Goal: Information Seeking & Learning: Check status

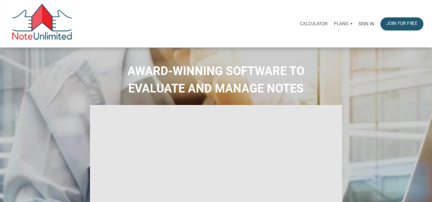
click at [367, 23] on p "Sign in" at bounding box center [367, 23] width 16 height 5
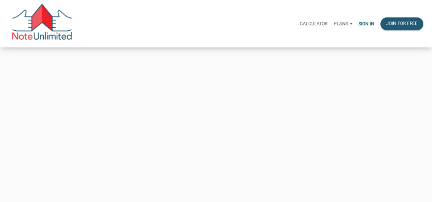
type input "[EMAIL_ADDRESS][DOMAIN_NAME]"
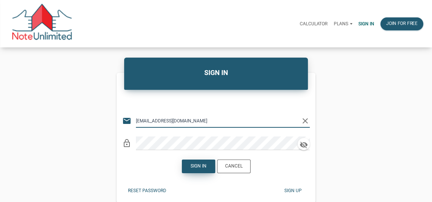
click at [196, 168] on div "Sign in" at bounding box center [199, 166] width 16 height 7
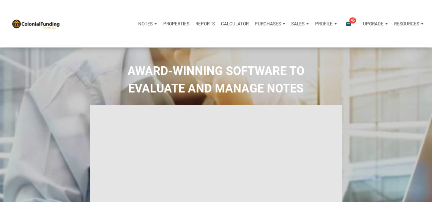
type input "Introduction to new features"
select select
click at [322, 22] on p "Profile" at bounding box center [323, 23] width 17 height 5
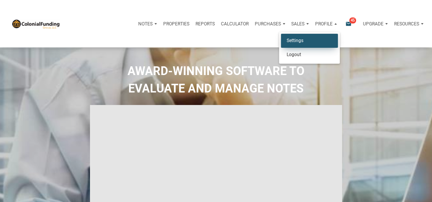
click at [295, 39] on link "Settings" at bounding box center [309, 41] width 57 height 14
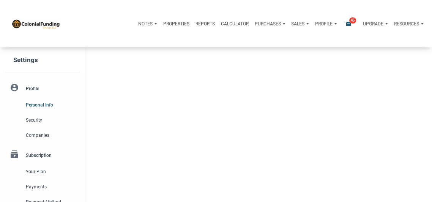
type input "[GEOGRAPHIC_DATA]"
select select
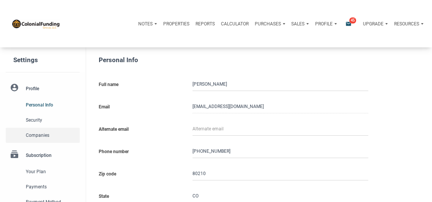
click at [39, 135] on span "Companies" at bounding box center [51, 135] width 51 height 9
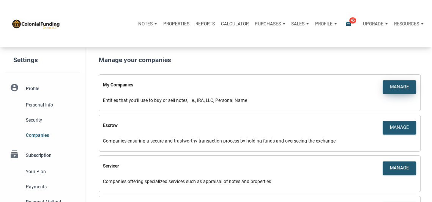
click at [396, 86] on div "Manage" at bounding box center [399, 87] width 19 height 7
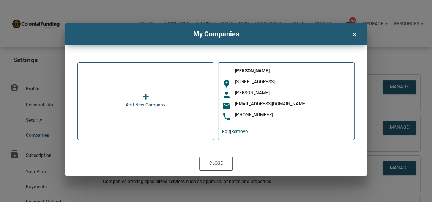
click at [147, 97] on icon at bounding box center [145, 97] width 7 height 8
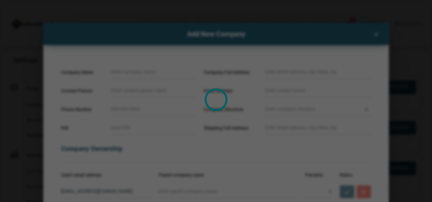
select select
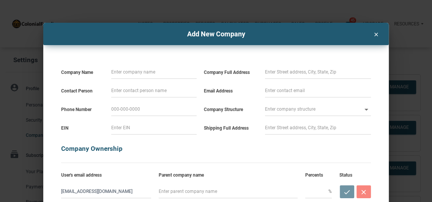
click at [138, 75] on input at bounding box center [153, 72] width 85 height 14
type input "S"
select select
type input "SC"
select select
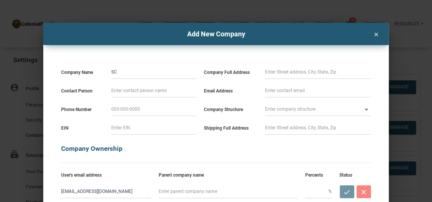
type input "SC1"
select select
type input "SC18"
select select
type input "SC182"
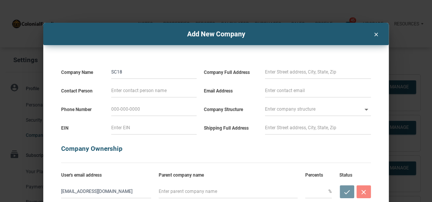
select select
type input "SC1821"
select select
type input "SC1821"
select select
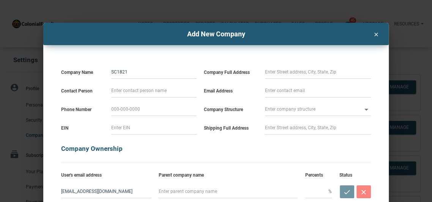
type input "SC1821 V"
select select
type input "SC1821 Ve"
select select
type input "SC1821 Ven"
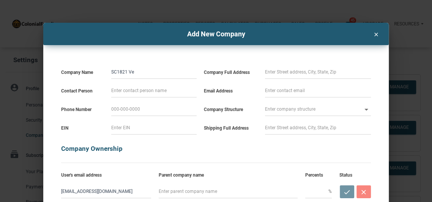
select select
type input "SC1821 Vent"
select select
type input "SC1821 Ventu"
select select
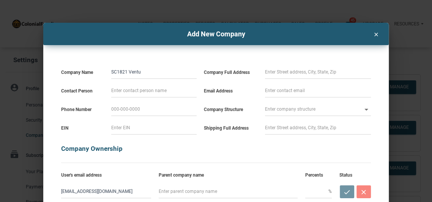
type input "SC1821 Ventur"
select select
type input "SC1821 Venture"
select select
type input "SC1821 Ventures"
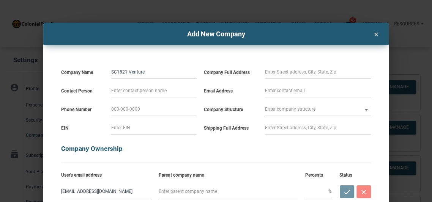
select select
type input "SC1821 Venturess"
select select
type input "SC1821 Venturess,"
select select
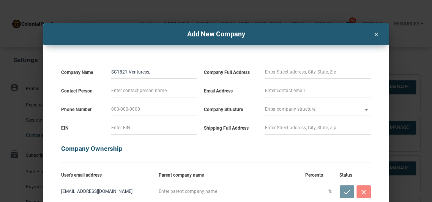
type input "SC1821 Venturess,"
select select
type input "SC1821 Venturess,"
select select
type input "SC1821 Venturess"
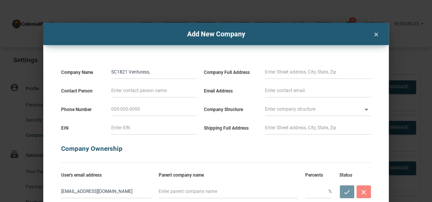
select select
type input "SC1821 Ventures"
select select
type input "SC1821 Ventures,"
select select
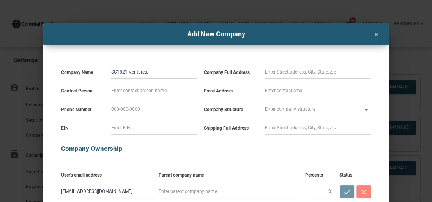
type input "SC1821 Ventures,"
select select
type input "SC1821 Ventures, L"
select select
type input "SC1821 Ventures, LL"
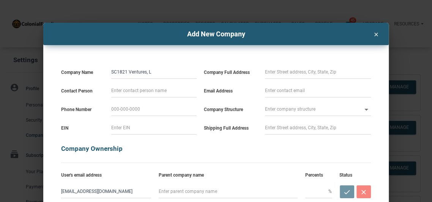
select select
type input "SC1821 Ventures, LLC"
select select
type input "SC1821 Ventures, LLC"
click at [284, 75] on input at bounding box center [318, 72] width 106 height 14
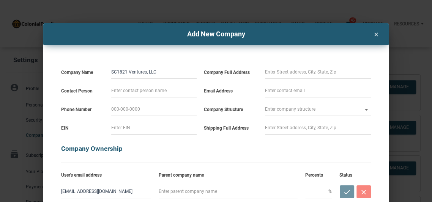
select select
type input "[STREET_ADDRESS]"
type input "[PERSON_NAME]"
type input "[PHONE_NUMBER]"
type input "[EMAIL_ADDRESS][DOMAIN_NAME]"
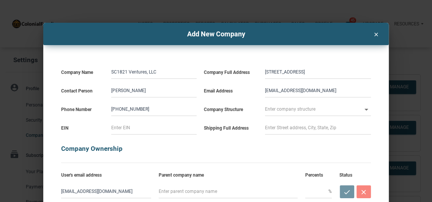
drag, startPoint x: 327, startPoint y: 91, endPoint x: 290, endPoint y: 89, distance: 36.5
click at [290, 89] on input "[EMAIL_ADDRESS][DOMAIN_NAME]" at bounding box center [318, 91] width 106 height 14
select select
type input "ldmcevilly@g"
select select
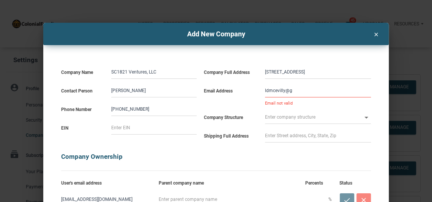
type input "ldmcevilly@gm"
select select
type input "ldmcevilly@gma"
select select
type input "ldmcevilly@gmai"
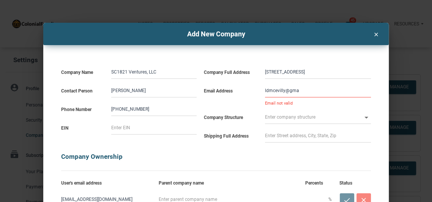
select select
type input "[EMAIL_ADDRESS]"
select select
type input "[EMAIL_ADDRESS]."
select select
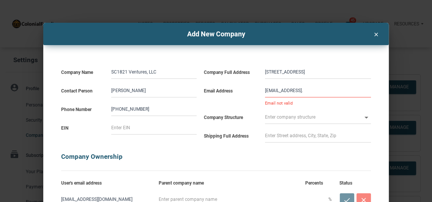
type input "ldmcevilly@gmail.c"
select select
type input "[EMAIL_ADDRESS][DOMAIN_NAME]"
select select
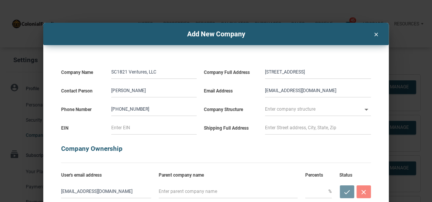
type input "[EMAIL_ADDRESS][DOMAIN_NAME]"
select select
type input "[EMAIL_ADDRESS][DOMAIN_NAME]"
click at [285, 110] on input "text" at bounding box center [313, 110] width 97 height 14
select select
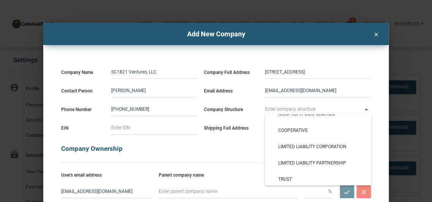
scroll to position [80, 0]
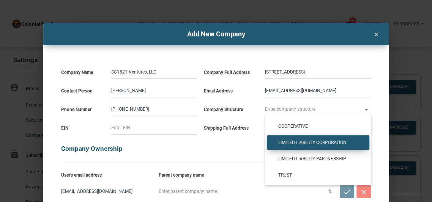
click at [292, 141] on span "Limited Liability Corporation" at bounding box center [318, 143] width 91 height 6
type input "Limited Liability Corporation"
type input "LLC"
select select
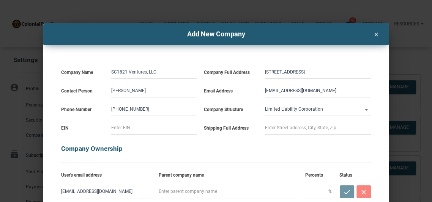
click at [128, 129] on input at bounding box center [153, 128] width 85 height 14
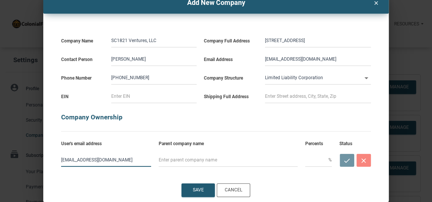
click at [122, 163] on input "[EMAIL_ADDRESS][DOMAIN_NAME]" at bounding box center [106, 160] width 90 height 14
drag, startPoint x: 122, startPoint y: 161, endPoint x: 57, endPoint y: 159, distance: 64.2
click at [57, 159] on div "[EMAIL_ADDRESS][DOMAIN_NAME]" at bounding box center [106, 158] width 98 height 19
type input "[EMAIL_ADDRESS][DOMAIN_NAME]"
type input "[STREET_ADDRESS]"
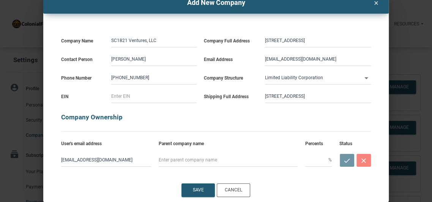
click at [345, 96] on input "[STREET_ADDRESS]" at bounding box center [318, 97] width 106 height 14
click at [333, 39] on input "[STREET_ADDRESS]" at bounding box center [318, 41] width 106 height 14
select select
type input "[STREET_ADDRESS]"
select select
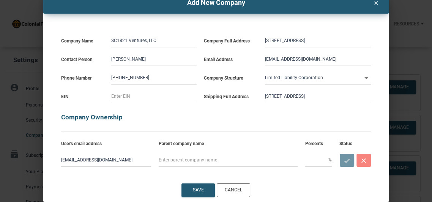
type input "[STREET_ADDRESS]"
select select
type input "[STREET_ADDRESS]"
select select
type input "[STREET_ADDRESS]"
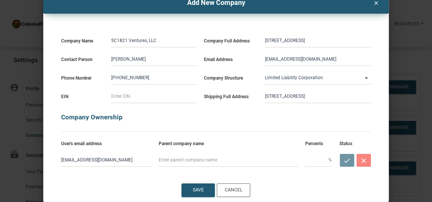
select select
type input "[STREET_ADDRESS]"
select select
type input "[STREET_ADDRESS]"
select select
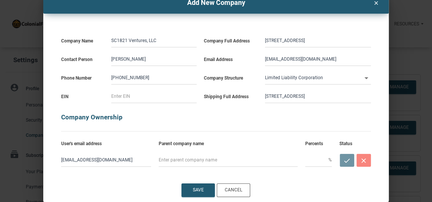
type input "[STREET_ADDRESS]"
select select
type input "[STREET_ADDRESS]"
select select
type input "[STREET_ADDRESS]"
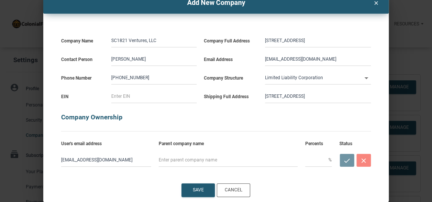
select select
type input "[STREET_ADDRESS]"
select select
type input "[STREET_ADDRESS],"
select select
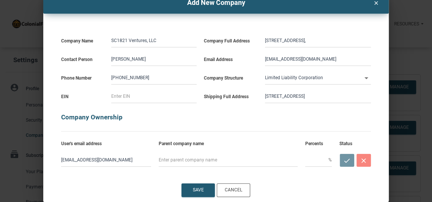
type input "[STREET_ADDRESS]"
select select
type input "[STREET_ADDRESS]"
select select
type input "[STREET_ADDRESS]"
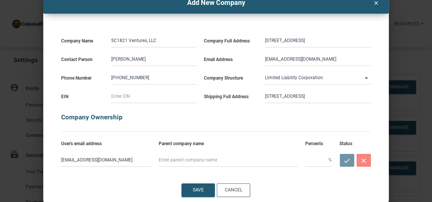
select select
type input "[STREET_ADDRESS]"
select select
type input "[STREET_ADDRESS],"
select select
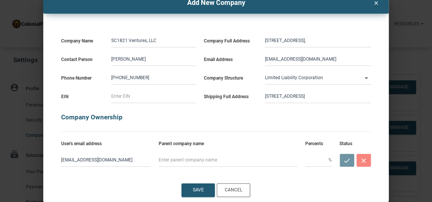
type input "[STREET_ADDRESS],"
select select
type input "[STREET_ADDRESS]"
select select
type input "[STREET_ADDRESS]"
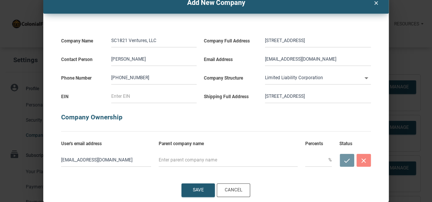
select select
type input "[STREET_ADDRESS]"
select select
type input "[STREET_ADDRESS]"
select select
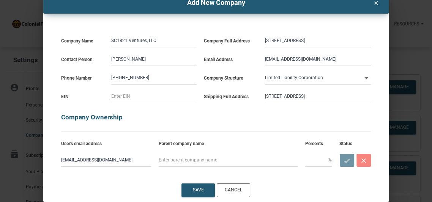
type input "[STREET_ADDRESS]"
select select
type input "[STREET_ADDRESS]"
click at [290, 93] on input "[STREET_ADDRESS]" at bounding box center [318, 97] width 106 height 14
click at [320, 98] on input "[STREET_ADDRESS]" at bounding box center [318, 97] width 106 height 14
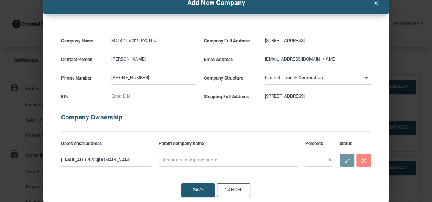
select select
type input "[STREET_ADDRESS]"
select select
type input "[STREET_ADDRESS]"
select select
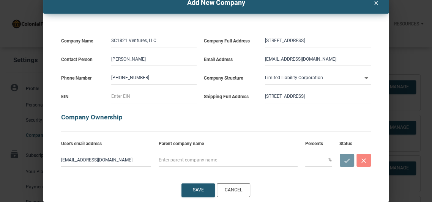
type input "[STREET_ADDRESS]"
select select
type input "[STREET_ADDRESS]"
select select
type input "[STREET_ADDRESS]"
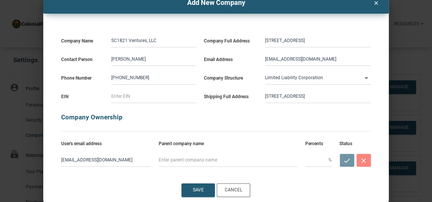
select select
type input "[STREET_ADDRESS]"
select select
type input "[STREET_ADDRESS],"
select select
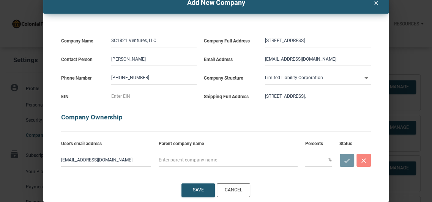
type input "[STREET_ADDRESS],"
select select
type input "[STREET_ADDRESS]"
select select
type input "[STREET_ADDRESS]"
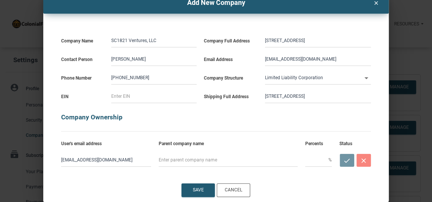
select select
type input "[STREET_ADDRESS]"
select select
type input "[STREET_ADDRESS]"
select select
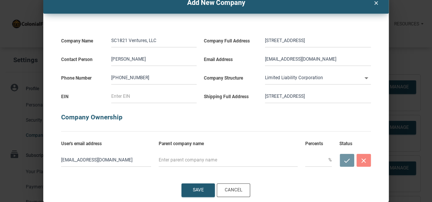
type input "[STREET_ADDRESS]"
select select
type input "[STREET_ADDRESS]"
select select
type input "[STREET_ADDRESS]"
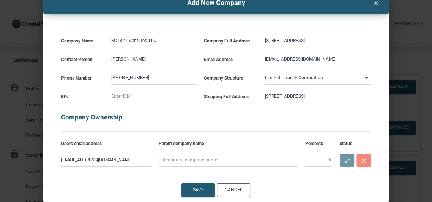
select select
type input "[STREET_ADDRESS]"
click at [331, 44] on input "[STREET_ADDRESS]" at bounding box center [318, 41] width 106 height 14
select select
type input "[STREET_ADDRESS]"
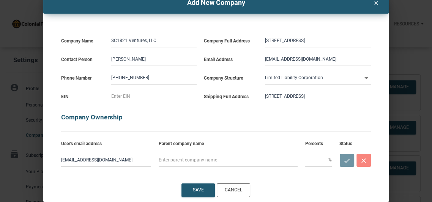
select select
type input "[STREET_ADDRESS]"
select select
type input "[STREET_ADDRESS]"
click at [153, 93] on input at bounding box center [153, 97] width 85 height 14
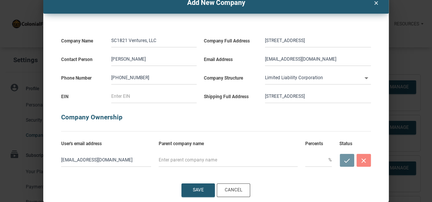
select select
click at [144, 94] on input at bounding box center [153, 97] width 85 height 14
type input "3"
select select
type input "39"
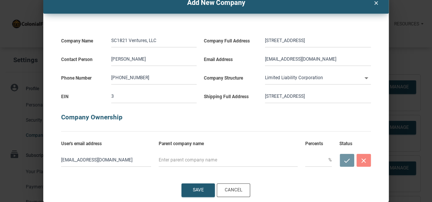
select select
type input "39-"
select select
type input "39-3"
select select
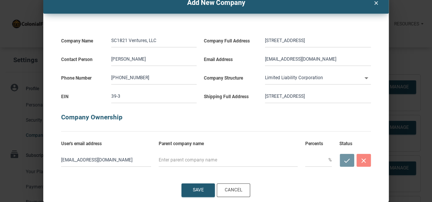
type input "39-38"
select select
type input "39-386"
select select
type input "39-3869"
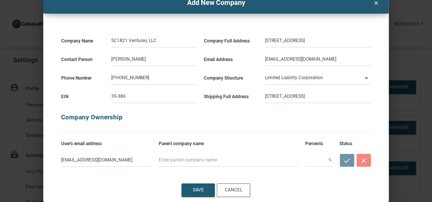
select select
type input "39-38690"
select select
type input "39-386902"
select select
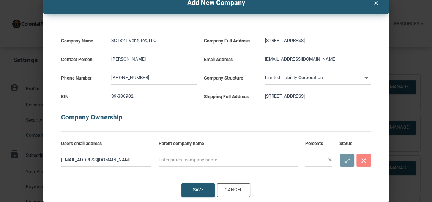
type input "[US_EMPLOYER_IDENTIFICATION_NUMBER]"
select select
type input "[US_EMPLOYER_IDENTIFICATION_NUMBER]"
click at [198, 190] on div "Save" at bounding box center [198, 190] width 11 height 7
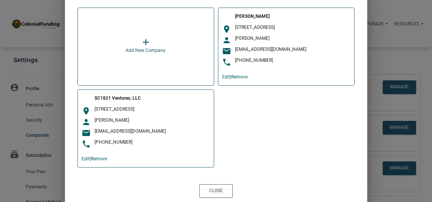
scroll to position [55, 0]
click at [243, 76] on link "Remove" at bounding box center [239, 76] width 16 height 5
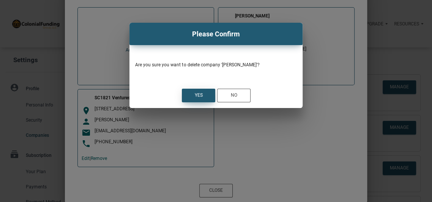
click at [199, 93] on div "Yes" at bounding box center [199, 95] width 8 height 7
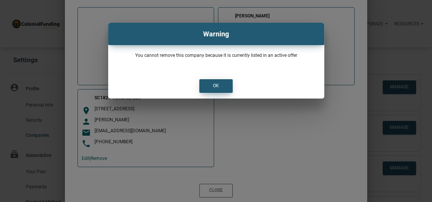
click at [213, 86] on div "OK" at bounding box center [216, 86] width 6 height 7
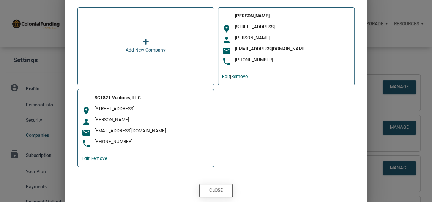
click at [215, 190] on div "Close" at bounding box center [216, 191] width 14 height 7
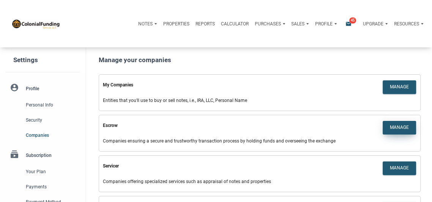
click at [394, 127] on div "Manage" at bounding box center [399, 128] width 19 height 7
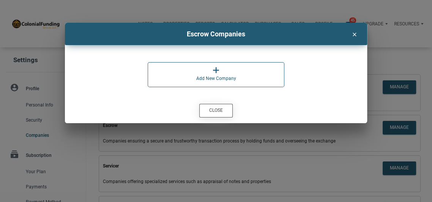
click at [219, 111] on div "Close" at bounding box center [216, 111] width 14 height 7
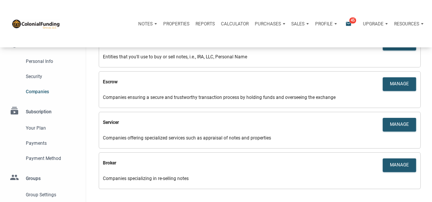
scroll to position [0, 0]
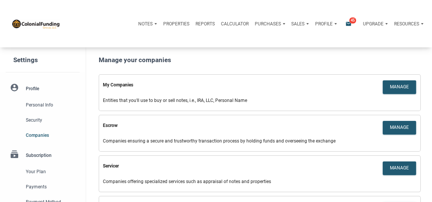
click at [326, 22] on p "Profile" at bounding box center [323, 23] width 17 height 5
click at [348, 23] on icon "email" at bounding box center [348, 24] width 9 height 6
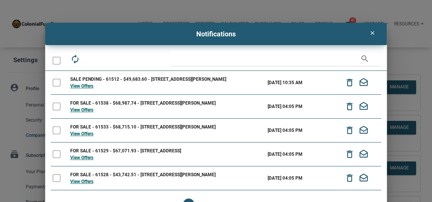
click at [372, 32] on icon "clear" at bounding box center [372, 33] width 9 height 6
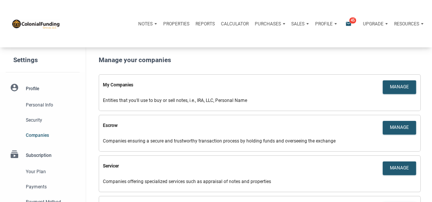
click at [153, 24] on p "Purchases" at bounding box center [145, 23] width 14 height 5
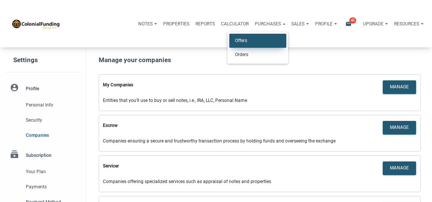
click at [240, 40] on link "Offers" at bounding box center [257, 41] width 57 height 14
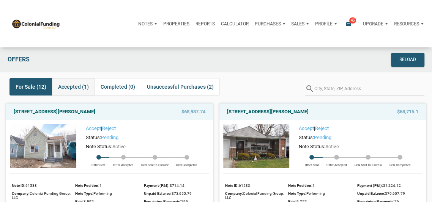
click at [73, 86] on span "Accepted (1)" at bounding box center [73, 86] width 31 height 9
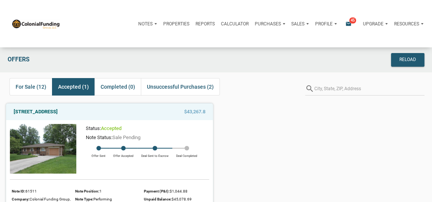
click at [327, 25] on p "Profile" at bounding box center [323, 23] width 17 height 5
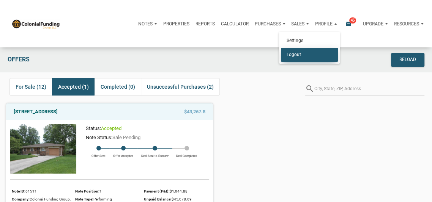
click at [299, 52] on link "Logout" at bounding box center [309, 55] width 57 height 14
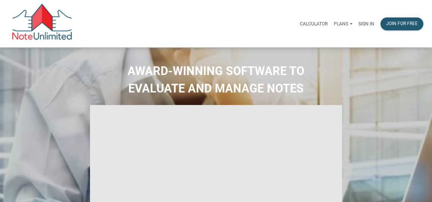
type input "Introduction to new features"
select select
click at [365, 23] on p "Sign in" at bounding box center [367, 23] width 16 height 5
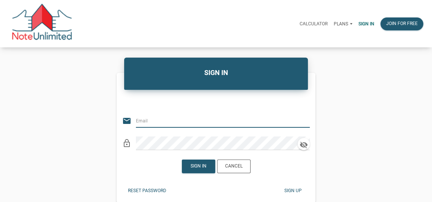
type input "[EMAIL_ADDRESS][DOMAIN_NAME]"
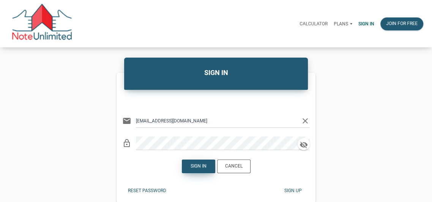
click at [195, 168] on div "Sign in" at bounding box center [199, 166] width 16 height 7
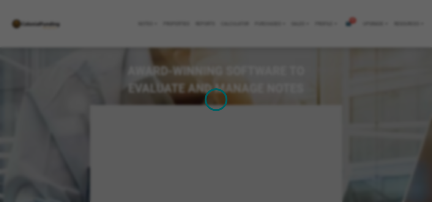
type input "Introduction to new features"
select select
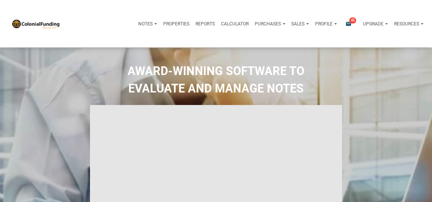
click at [153, 24] on p "Purchases" at bounding box center [145, 23] width 14 height 5
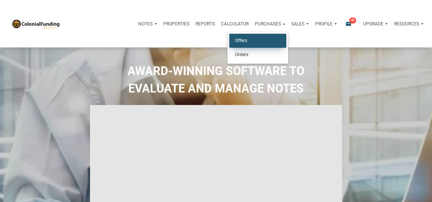
click at [245, 40] on link "Offers" at bounding box center [257, 41] width 57 height 14
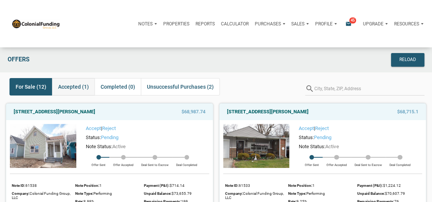
click at [71, 88] on span "Accepted (1)" at bounding box center [73, 86] width 31 height 9
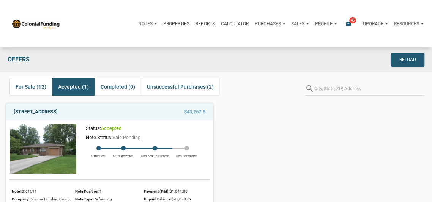
click at [58, 110] on link "[STREET_ADDRESS]" at bounding box center [36, 112] width 44 height 9
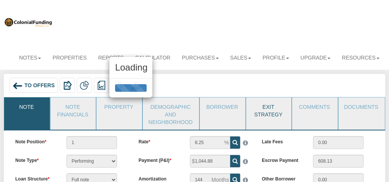
click at [270, 113] on div "Loading" at bounding box center [194, 91] width 389 height 182
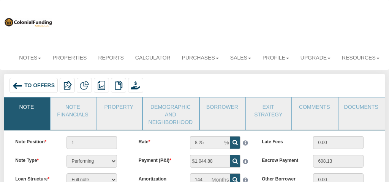
click at [268, 107] on link "Exit Strategy" at bounding box center [268, 110] width 44 height 25
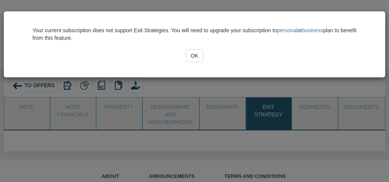
click at [198, 50] on input "OK" at bounding box center [194, 55] width 17 height 13
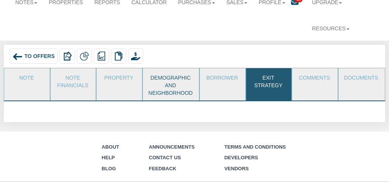
scroll to position [56, 0]
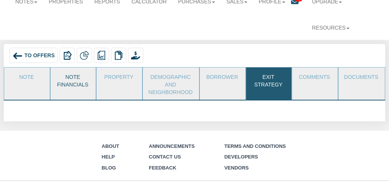
click at [76, 83] on link "Note Financials" at bounding box center [73, 80] width 44 height 25
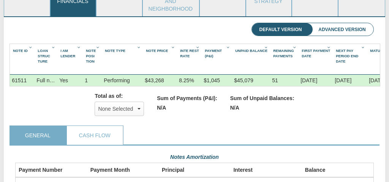
scroll to position [0, 0]
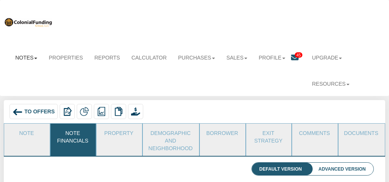
click at [25, 59] on link "Notes" at bounding box center [25, 57] width 33 height 17
click at [9, 73] on link "Dashboard" at bounding box center [13, 73] width 60 height 10
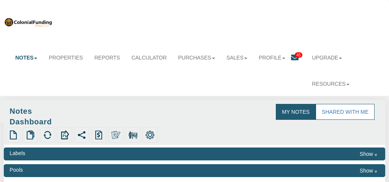
select select "316"
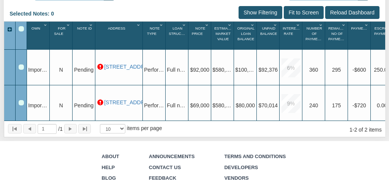
scroll to position [194, 0]
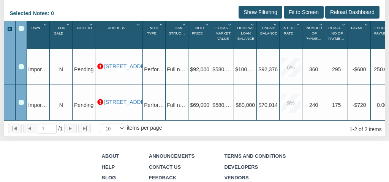
click at [100, 64] on p at bounding box center [100, 67] width 6 height 6
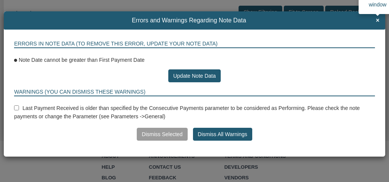
click at [376, 19] on span "×" at bounding box center [377, 20] width 3 height 7
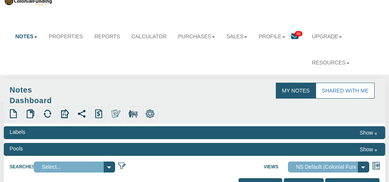
scroll to position [0, 0]
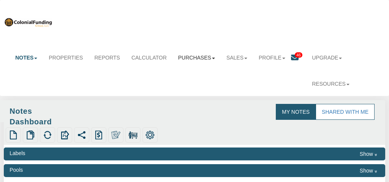
click at [195, 56] on link "Purchases" at bounding box center [196, 57] width 48 height 17
click at [172, 72] on link "Offers" at bounding box center [190, 73] width 60 height 10
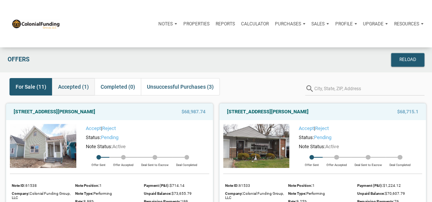
click at [72, 87] on span "Accepted (1)" at bounding box center [73, 86] width 31 height 9
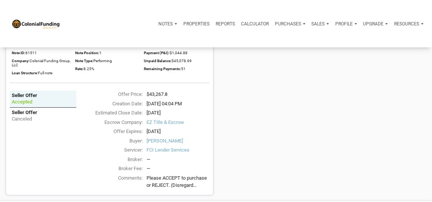
scroll to position [139, 0]
click at [160, 151] on span "FCI Lender Services" at bounding box center [178, 150] width 63 height 8
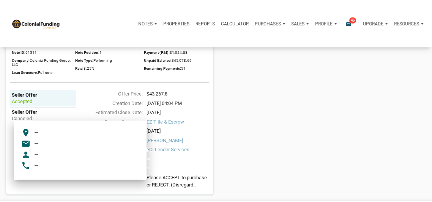
click at [158, 149] on span "FCI Lender Services" at bounding box center [178, 150] width 63 height 8
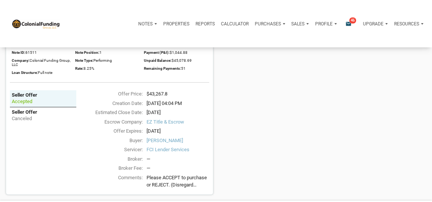
click at [158, 148] on span "FCI Lender Services" at bounding box center [178, 150] width 63 height 8
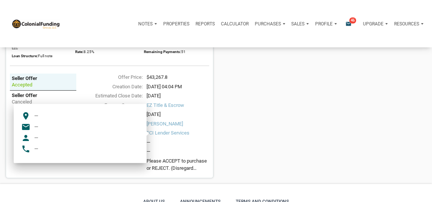
scroll to position [156, 0]
click at [257, 117] on div "10231 Greenbrook Ct, Indianapolis, IN, 46229 $43,267.8 Status: accepted Note St…" at bounding box center [216, 59] width 432 height 237
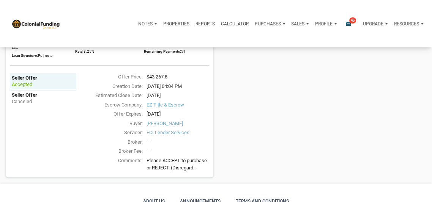
scroll to position [0, 0]
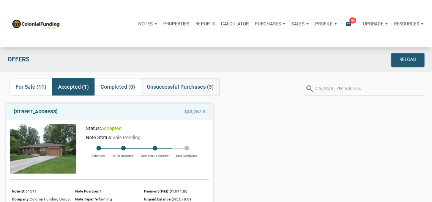
click at [187, 83] on span "Unsuccessful Purchases (3)" at bounding box center [180, 86] width 67 height 9
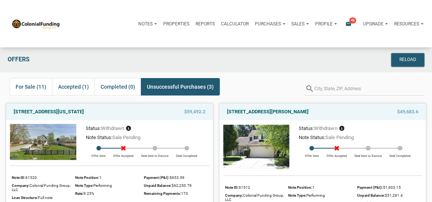
click at [318, 24] on p "Profile" at bounding box center [323, 23] width 17 height 5
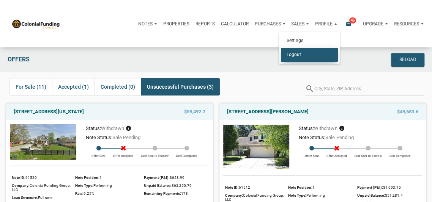
click at [294, 54] on link "Logout" at bounding box center [309, 55] width 57 height 14
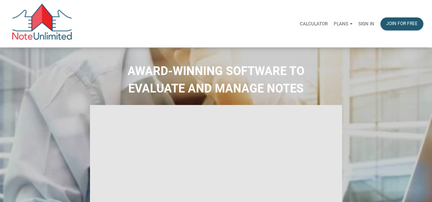
type input "Introduction to new features"
select select
